Goal: Book appointment/travel/reservation

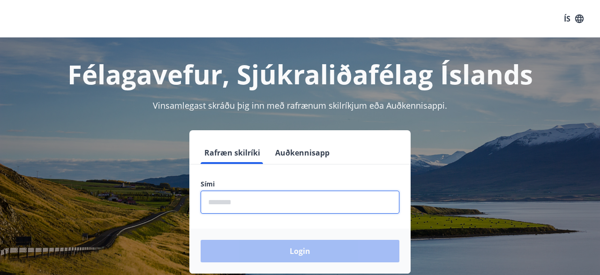
click at [211, 201] on input "phone" at bounding box center [300, 202] width 199 height 23
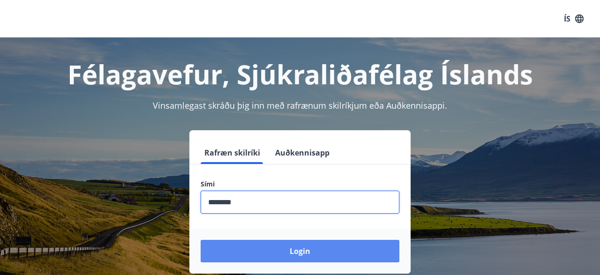
type input "********"
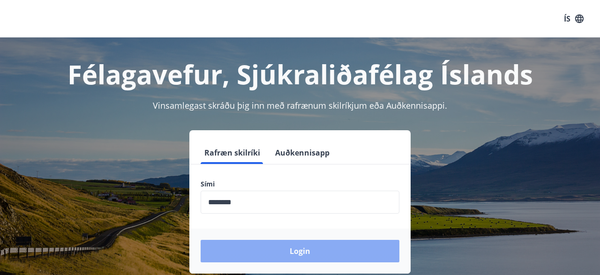
click at [296, 246] on button "Login" at bounding box center [300, 251] width 199 height 23
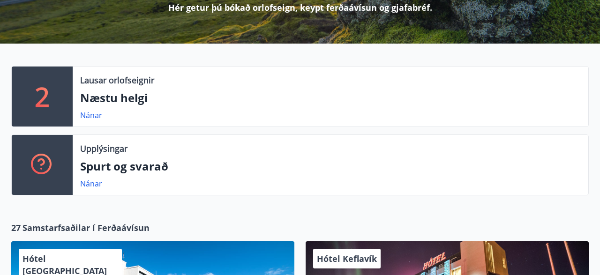
scroll to position [155, 0]
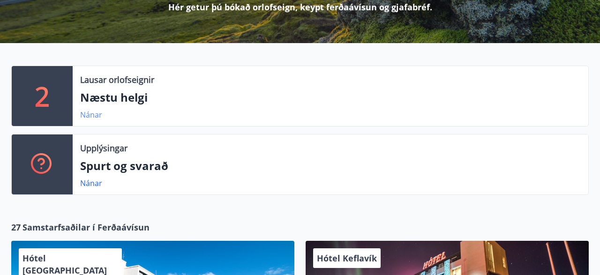
click at [91, 114] on link "Nánar" at bounding box center [91, 115] width 22 height 10
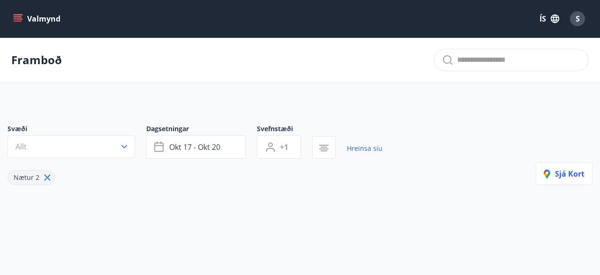
type input "*"
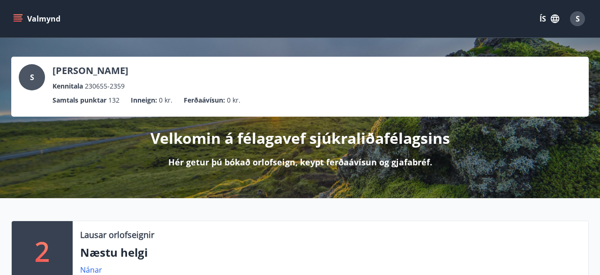
click at [16, 15] on icon "menu" at bounding box center [19, 15] width 10 height 1
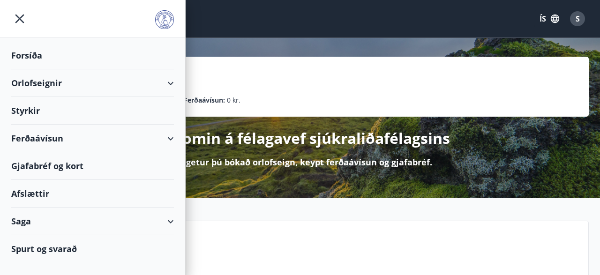
click at [44, 80] on div "Orlofseignir" at bounding box center [92, 83] width 163 height 28
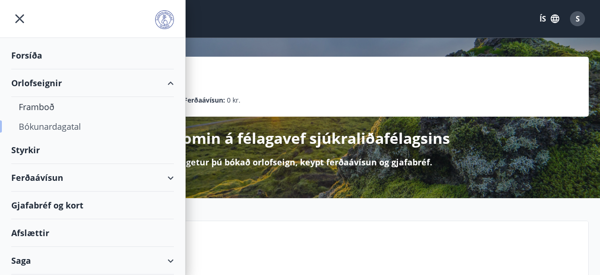
click at [57, 123] on div "Bókunardagatal" at bounding box center [93, 127] width 148 height 20
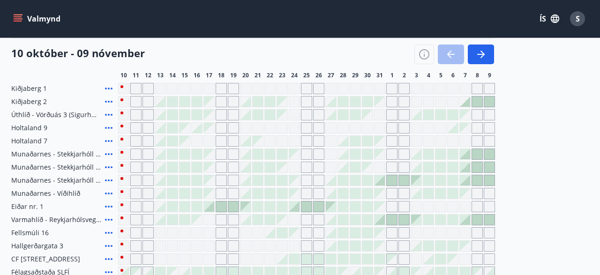
scroll to position [115, 0]
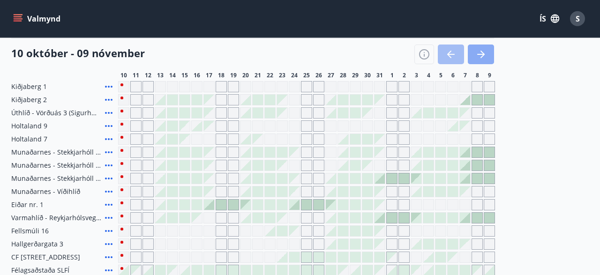
click at [480, 52] on icon "button" at bounding box center [481, 54] width 11 height 11
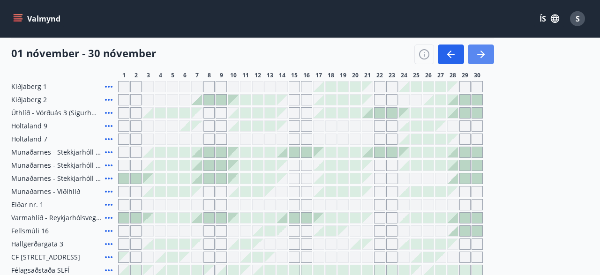
click at [480, 52] on icon "button" at bounding box center [481, 54] width 11 height 11
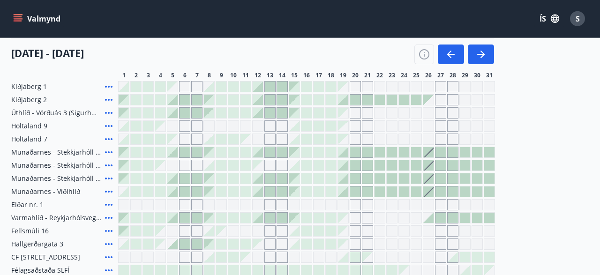
click at [548, 159] on div "Kiðjaberg 1 Kiðjaberg 2 Úthlíð - Vörðuás 3 (Sigurhæð) Holtaland 9 Holtaland 7 M…" at bounding box center [300, 185] width 578 height 208
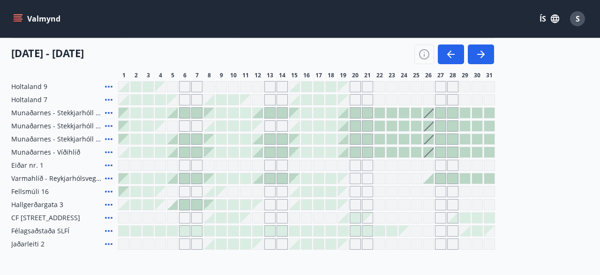
scroll to position [155, 0]
click at [481, 52] on icon "button" at bounding box center [483, 55] width 4 height 8
